Goal: Task Accomplishment & Management: Manage account settings

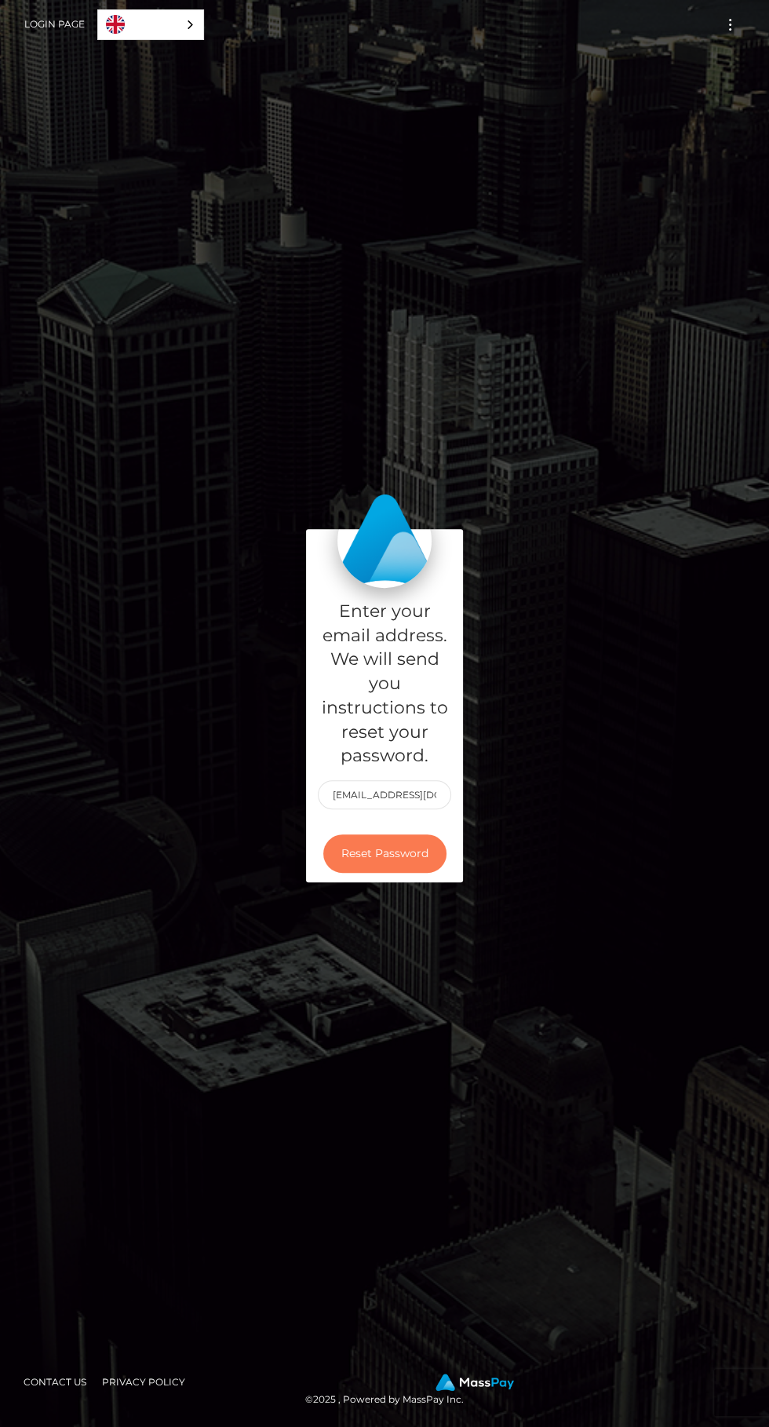
click at [395, 873] on button "Reset Password" at bounding box center [384, 854] width 123 height 38
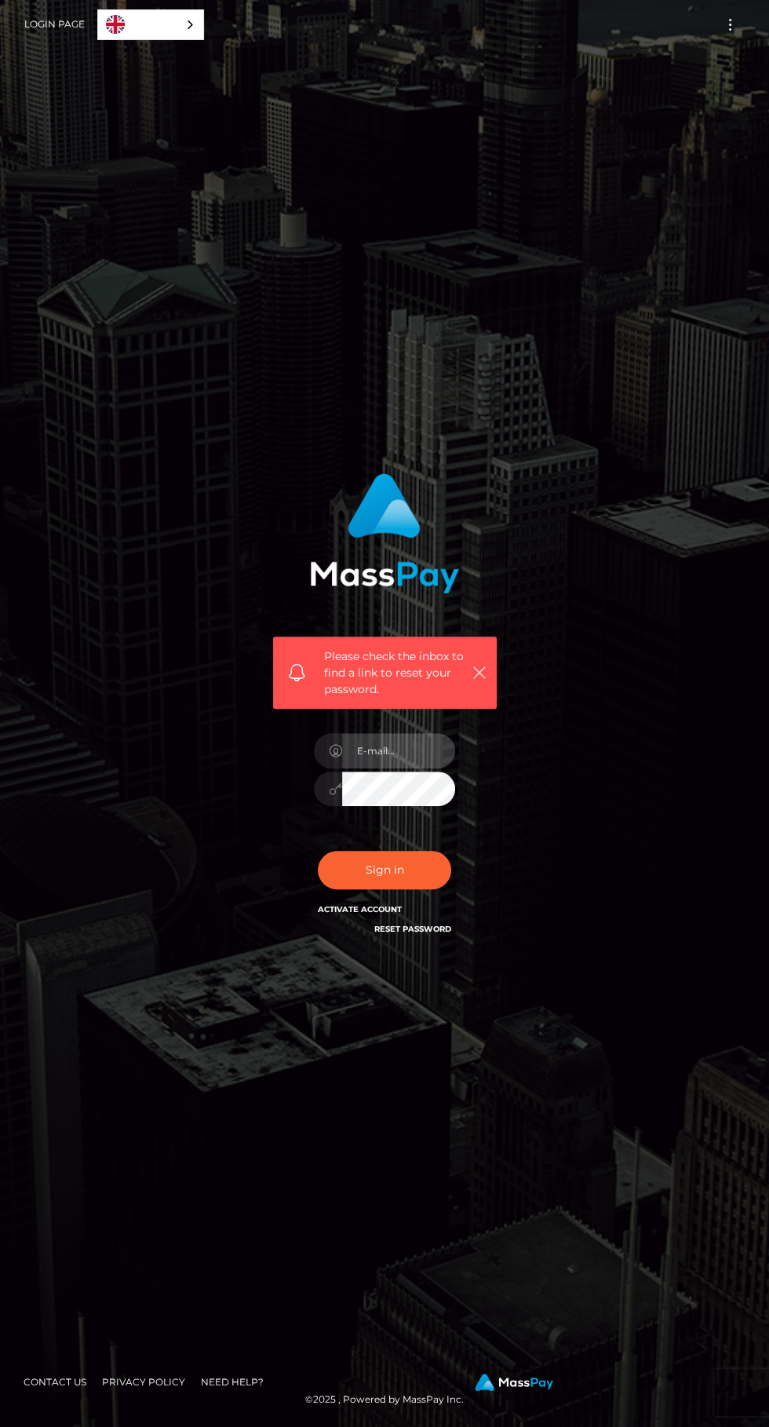
click at [391, 769] on input "email" at bounding box center [398, 750] width 113 height 35
type input "[EMAIL_ADDRESS][DOMAIN_NAME]"
click at [318, 851] on button "Sign in" at bounding box center [384, 870] width 133 height 38
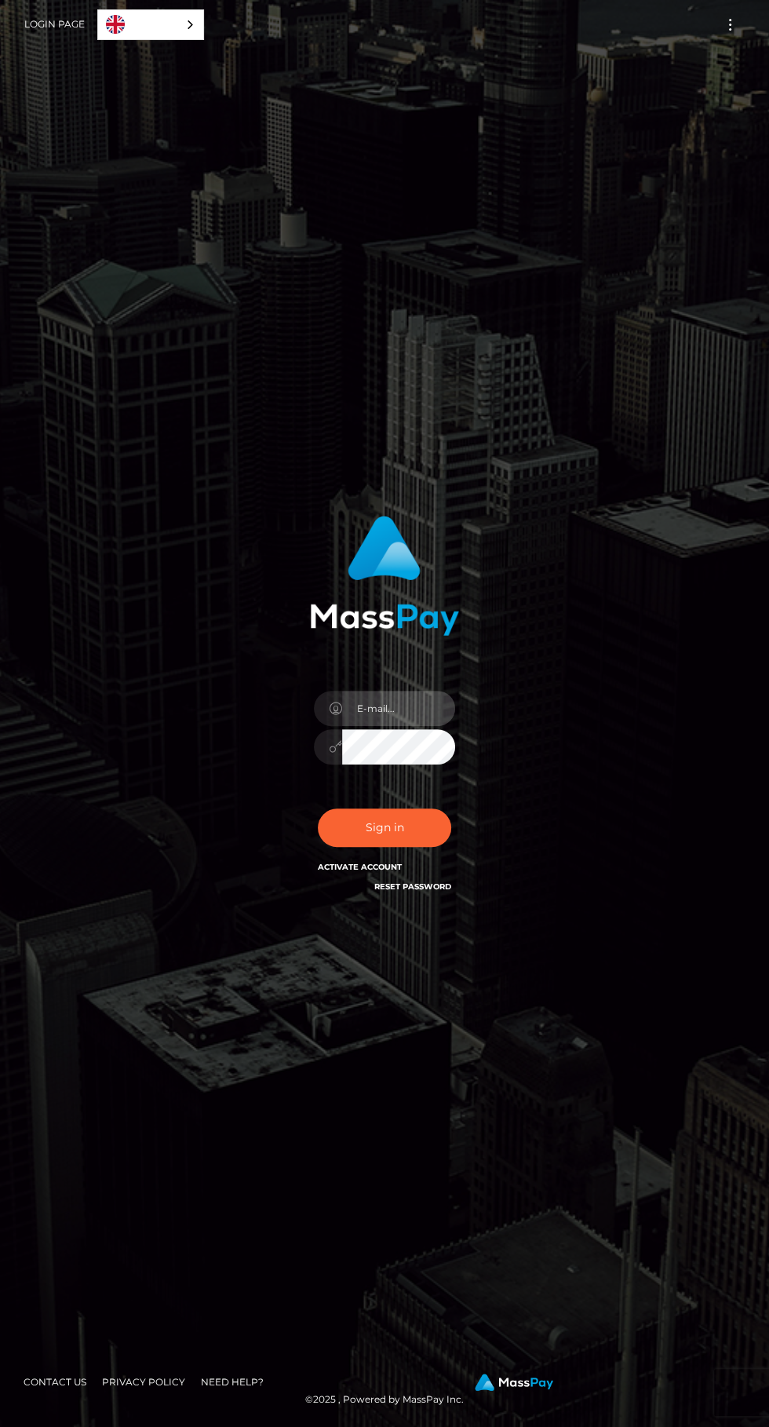
click at [389, 726] on input "email" at bounding box center [398, 708] width 113 height 35
type input "[EMAIL_ADDRESS][DOMAIN_NAME]"
click at [318, 809] on button "Sign in" at bounding box center [384, 828] width 133 height 38
click at [399, 726] on input "email" at bounding box center [398, 708] width 113 height 35
type input "[EMAIL_ADDRESS][DOMAIN_NAME]"
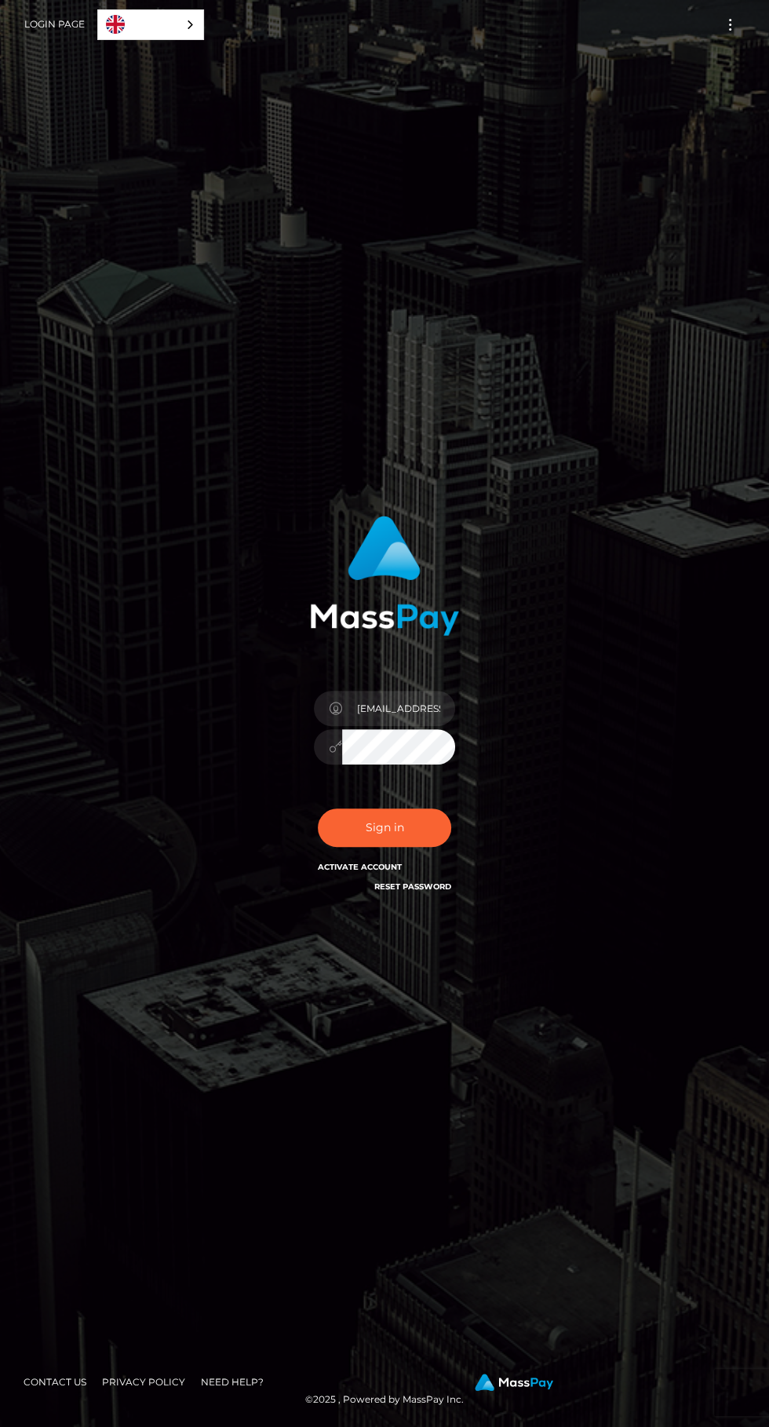
click at [318, 809] on button "Sign in" at bounding box center [384, 828] width 133 height 38
